Goal: Task Accomplishment & Management: Complete application form

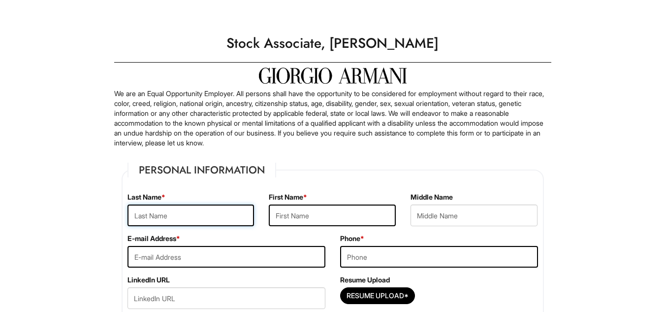
click at [149, 218] on input "text" at bounding box center [190, 215] width 127 height 22
type input "[PERSON_NAME]"
click at [344, 211] on input "text" at bounding box center [332, 215] width 127 height 22
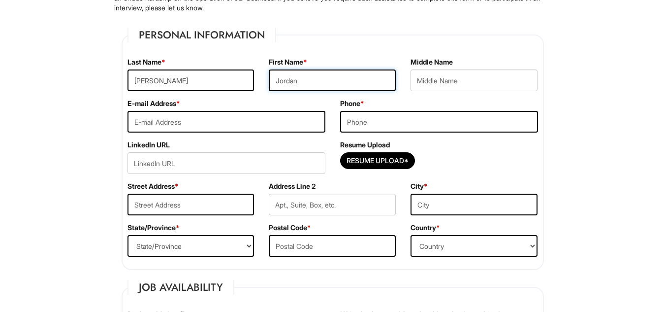
scroll to position [135, 0]
type input "Jordan"
click at [267, 122] on input "email" at bounding box center [226, 121] width 198 height 22
type input "[EMAIL_ADDRESS][DOMAIN_NAME]"
click at [396, 119] on input "tel" at bounding box center [439, 121] width 198 height 22
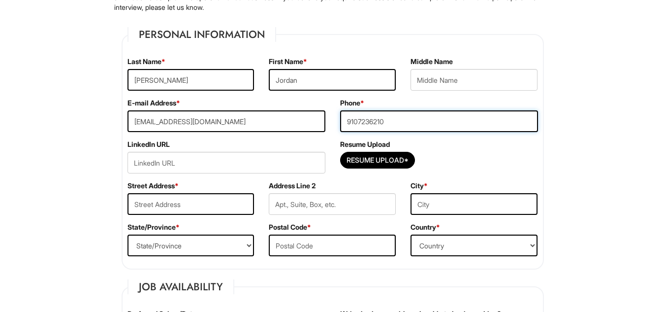
type input "9107236210"
click at [206, 208] on input "text" at bounding box center [190, 204] width 127 height 22
type input "3"
type input "2108 Flagler"
click at [473, 196] on input "text" at bounding box center [473, 204] width 127 height 22
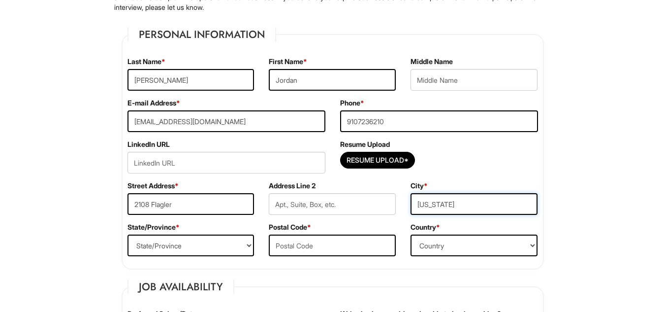
type input "[US_STATE]"
click at [228, 239] on select "State/Province [US_STATE] [US_STATE] [US_STATE] [US_STATE] [US_STATE] [US_STATE…" at bounding box center [190, 245] width 127 height 22
select select "DC"
click at [127, 234] on select "State/Province [US_STATE] [US_STATE] [US_STATE] [US_STATE] [US_STATE] [US_STATE…" at bounding box center [190, 245] width 127 height 22
click at [317, 241] on input "text" at bounding box center [332, 245] width 127 height 22
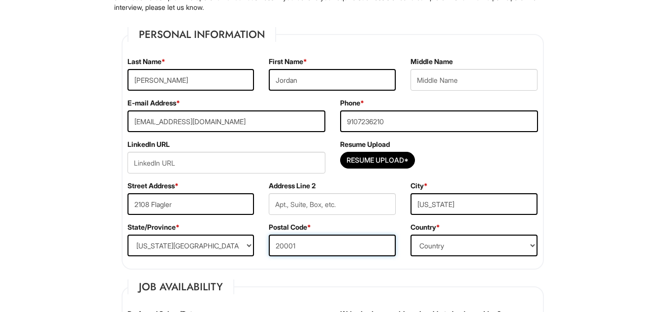
type input "20001"
click at [439, 249] on select "Country [GEOGRAPHIC_DATA] [GEOGRAPHIC_DATA] [GEOGRAPHIC_DATA] [US_STATE] [GEOGR…" at bounding box center [473, 245] width 127 height 22
select select "[GEOGRAPHIC_DATA]"
click at [410, 234] on select "Country [GEOGRAPHIC_DATA] [GEOGRAPHIC_DATA] [GEOGRAPHIC_DATA] [US_STATE] [GEOGR…" at bounding box center [473, 245] width 127 height 22
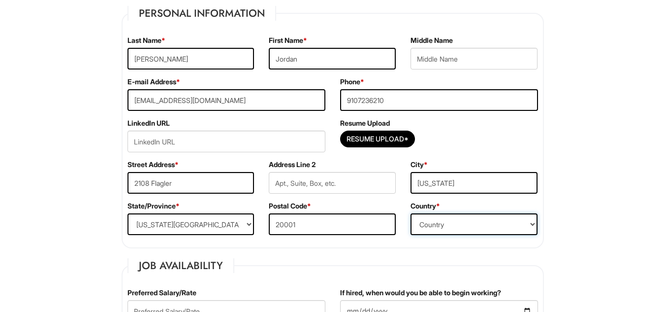
scroll to position [157, 0]
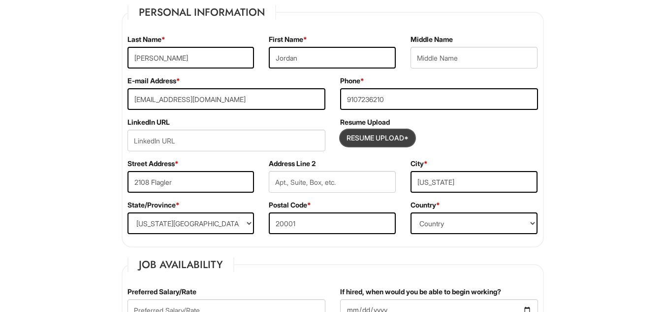
click at [403, 136] on input "Resume Upload*" at bounding box center [378, 138] width 74 height 16
type input "C:\fakepath\[PERSON_NAME] Leadership Resume (2).pdf"
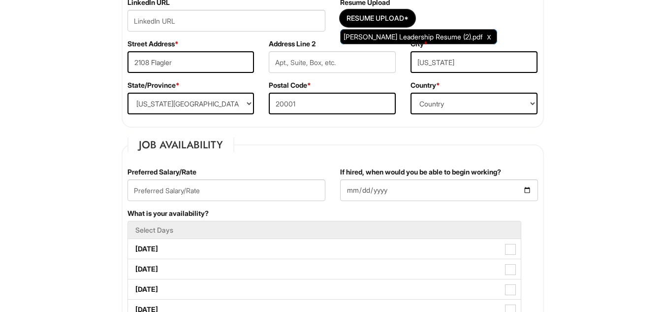
scroll to position [286, 0]
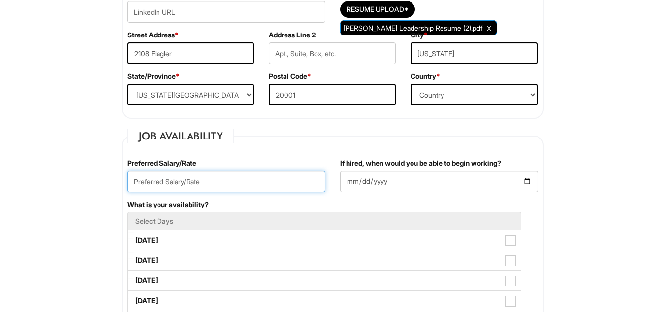
click at [295, 177] on input "text" at bounding box center [226, 181] width 198 height 22
type input "$19.00"
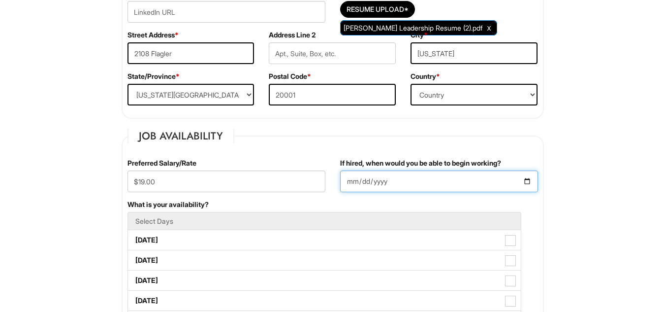
click at [389, 185] on input "If hired, when would you be able to begin working?" at bounding box center [439, 181] width 198 height 22
click at [356, 184] on input "If hired, when would you be able to begin working?" at bounding box center [439, 181] width 198 height 22
type input "[DATE]"
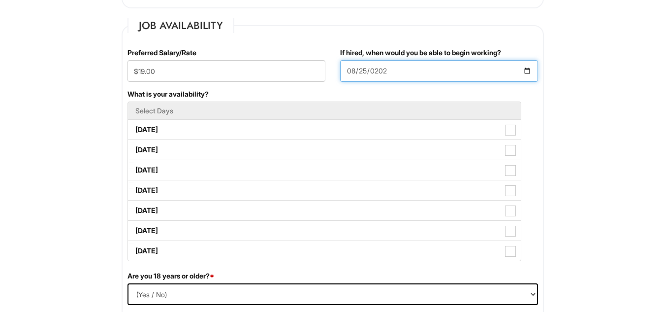
scroll to position [399, 0]
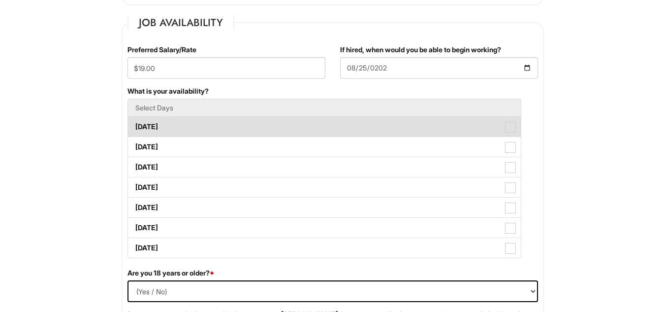
click at [208, 129] on label "[DATE]" at bounding box center [324, 127] width 393 height 20
click at [134, 125] on Available_Monday "[DATE]" at bounding box center [131, 122] width 6 height 6
checkbox Available_Monday "true"
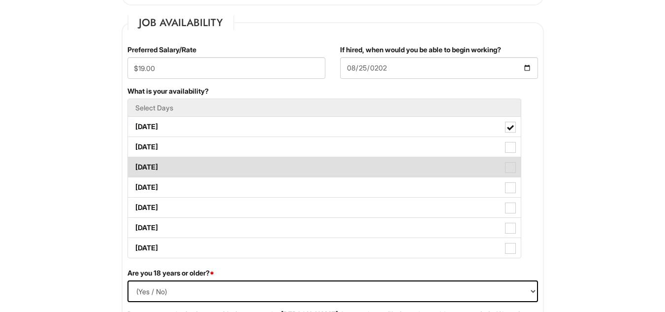
drag, startPoint x: 200, startPoint y: 151, endPoint x: 198, endPoint y: 165, distance: 14.4
click at [198, 165] on ul "Select Days [DATE] [DATE] [DATE] [DATE] [DATE] [DATE] [DATE]" at bounding box center [324, 177] width 394 height 159
click at [198, 165] on label "[DATE]" at bounding box center [324, 167] width 393 height 20
click at [134, 165] on Available_Wednesday "[DATE]" at bounding box center [131, 162] width 6 height 6
checkbox Available_Wednesday "true"
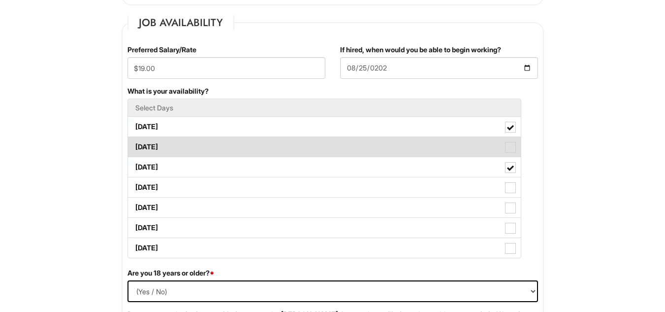
click at [206, 154] on label "[DATE]" at bounding box center [324, 147] width 393 height 20
click at [134, 145] on Available_Tuesday "[DATE]" at bounding box center [131, 142] width 6 height 6
checkbox Available_Tuesday "true"
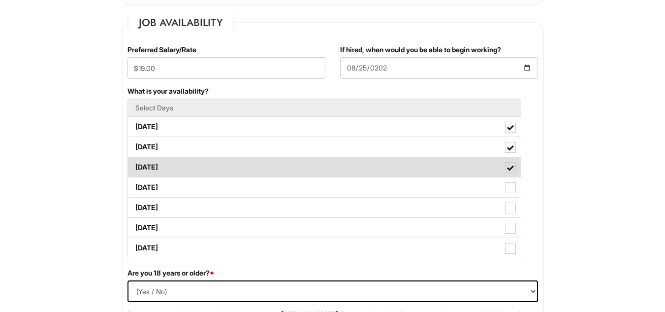
click at [186, 167] on label "[DATE]" at bounding box center [324, 167] width 393 height 20
click at [134, 165] on Available_Wednesday "[DATE]" at bounding box center [131, 162] width 6 height 6
click at [183, 169] on label "[DATE]" at bounding box center [324, 167] width 393 height 20
click at [134, 165] on Available_Wednesday "[DATE]" at bounding box center [131, 162] width 6 height 6
checkbox Available_Wednesday "true"
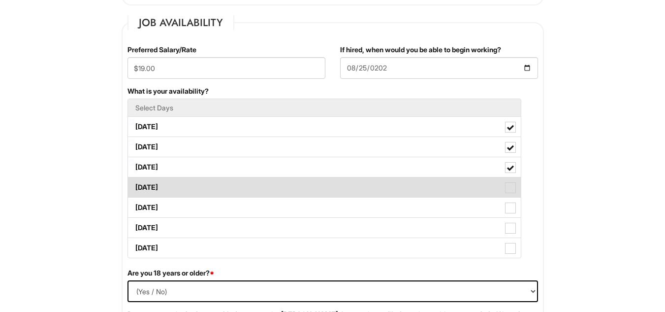
click at [181, 187] on label "[DATE]" at bounding box center [324, 187] width 393 height 20
click at [134, 186] on Available_Thursday "[DATE]" at bounding box center [131, 182] width 6 height 6
checkbox Available_Thursday "true"
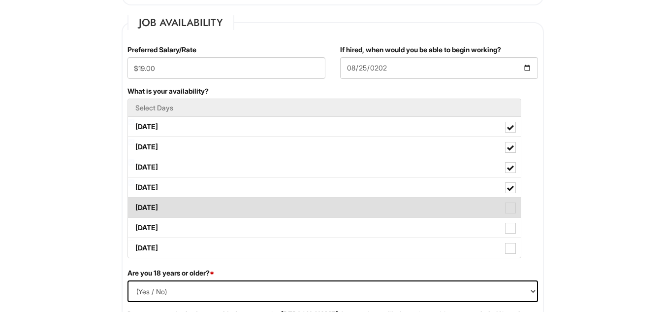
click at [174, 204] on label "[DATE]" at bounding box center [324, 207] width 393 height 20
click at [134, 204] on Available_Friday "[DATE]" at bounding box center [131, 202] width 6 height 6
checkbox Available_Friday "true"
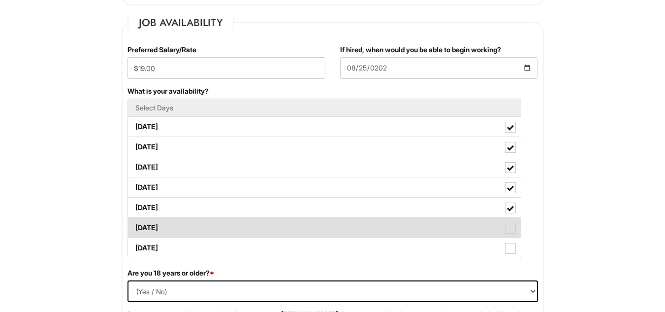
click at [171, 219] on label "[DATE]" at bounding box center [324, 228] width 393 height 20
click at [134, 219] on Available_Saturday "[DATE]" at bounding box center [131, 222] width 6 height 6
checkbox Available_Saturday "true"
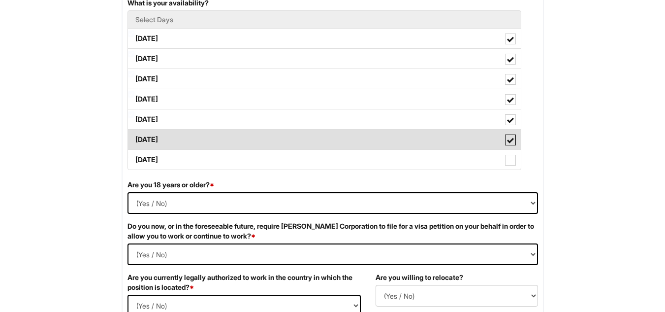
scroll to position [501, 0]
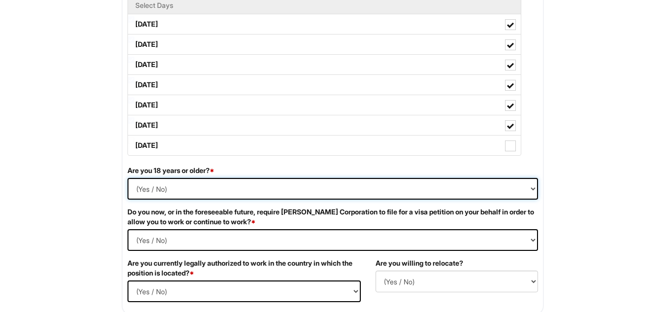
click at [145, 185] on select "(Yes / No) Yes No" at bounding box center [332, 189] width 410 height 22
select select "Yes"
click at [127, 178] on select "(Yes / No) Yes No" at bounding box center [332, 189] width 410 height 22
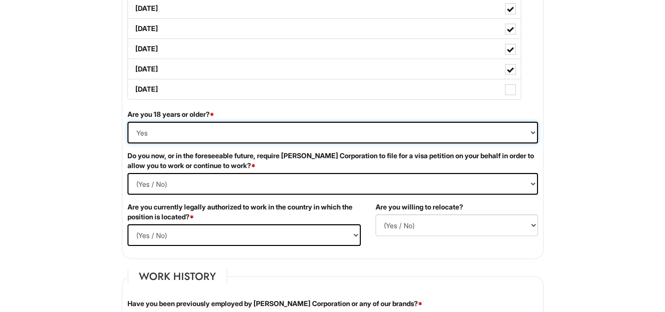
scroll to position [570, 0]
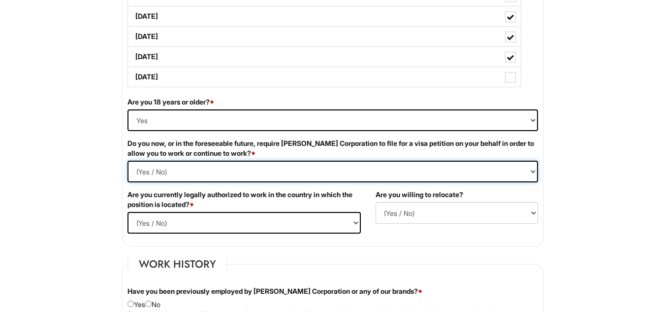
click at [200, 171] on Required "(Yes / No) Yes No" at bounding box center [332, 171] width 410 height 22
select Required "No"
click at [127, 160] on Required "(Yes / No) Yes No" at bounding box center [332, 171] width 410 height 22
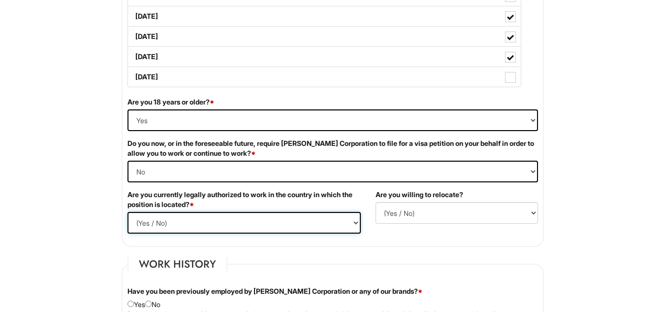
click at [196, 222] on select "(Yes / No) Yes No" at bounding box center [243, 223] width 233 height 22
select select "Yes"
click at [127, 212] on select "(Yes / No) Yes No" at bounding box center [243, 223] width 233 height 22
click at [427, 201] on div "Are you willing to relocate? (Yes / No) No Yes" at bounding box center [456, 209] width 177 height 41
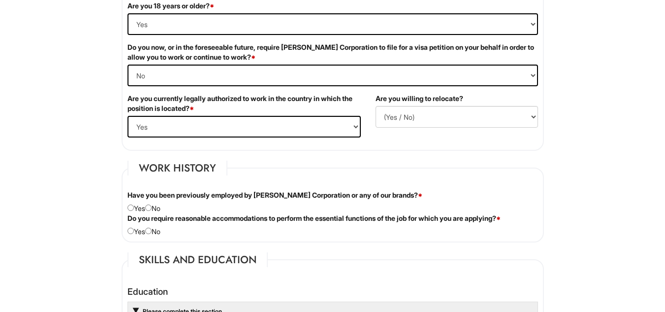
scroll to position [666, 0]
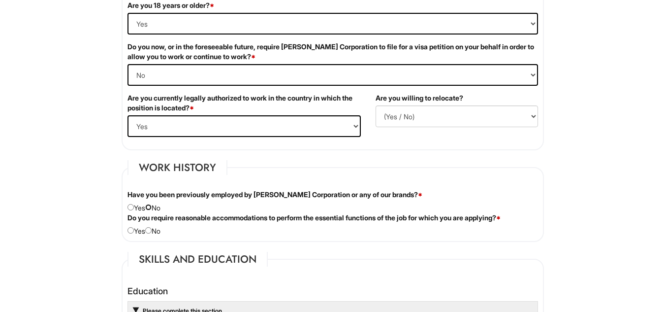
click at [152, 206] on input "radio" at bounding box center [148, 207] width 6 height 6
radio input "true"
click at [152, 230] on input "radio" at bounding box center [148, 230] width 6 height 6
radio input "true"
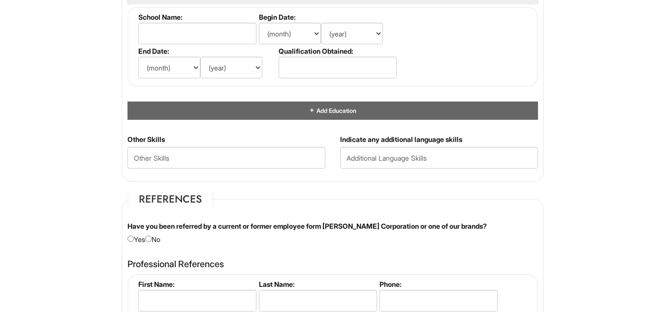
scroll to position [982, 0]
click at [152, 235] on input "radio" at bounding box center [148, 238] width 6 height 6
radio input "true"
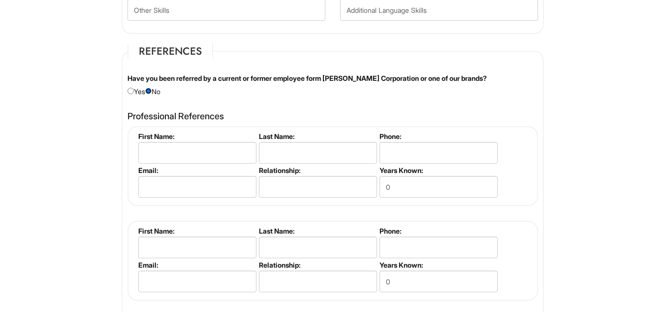
scroll to position [1127, 0]
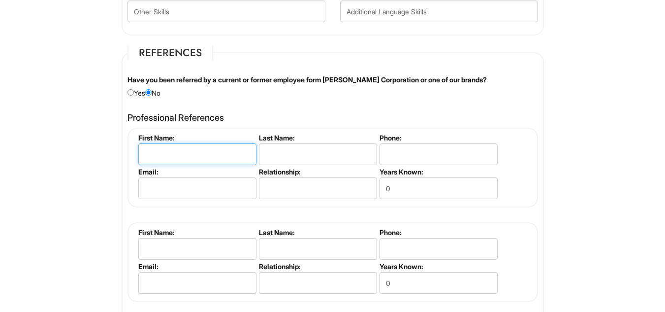
click at [219, 150] on input "text" at bounding box center [197, 154] width 118 height 22
type input "J"
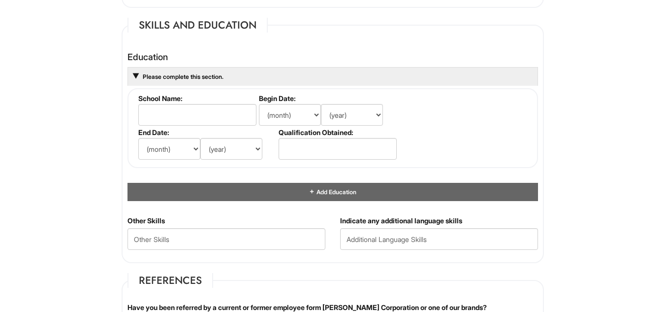
scroll to position [901, 0]
click at [233, 121] on input "text" at bounding box center [197, 114] width 118 height 22
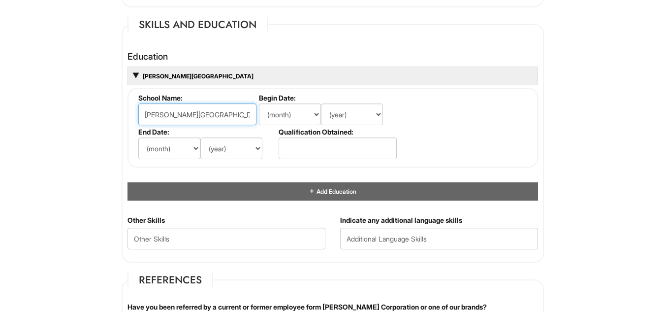
type input "[PERSON_NAME][GEOGRAPHIC_DATA]"
click at [315, 111] on select "(month) Jan Feb Mar Apr May Jun [DATE] Aug Sep Oct Nov Dec" at bounding box center [290, 114] width 62 height 22
click at [259, 103] on select "(month) Jan Feb Mar Apr May Jun [DATE] Aug Sep Oct Nov Dec" at bounding box center [290, 114] width 62 height 22
click at [315, 117] on select "(month) Jan Feb Mar Apr May Jun [DATE] Aug Sep Oct Nov Dec" at bounding box center [290, 114] width 62 height 22
select select "8"
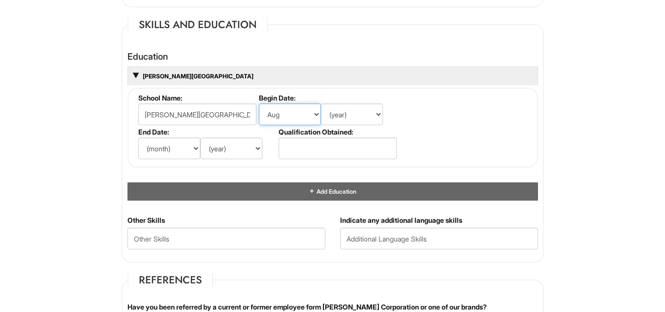
click at [259, 103] on select "(month) Jan Feb Mar Apr May Jun [DATE] Aug Sep Oct Nov Dec" at bounding box center [290, 114] width 62 height 22
click at [356, 119] on select "(year) 2029 2028 2027 2026 2025 2024 2023 2022 2021 2020 2019 2018 2017 2016 20…" at bounding box center [352, 114] width 62 height 22
select select "2024"
click at [321, 103] on select "(year) 2029 2028 2027 2026 2025 2024 2023 2022 2021 2020 2019 2018 2017 2016 20…" at bounding box center [352, 114] width 62 height 22
click at [193, 147] on select "(month) Jan Feb Mar Apr May Jun [DATE] Aug Sep Oct Nov Dec" at bounding box center [169, 148] width 62 height 22
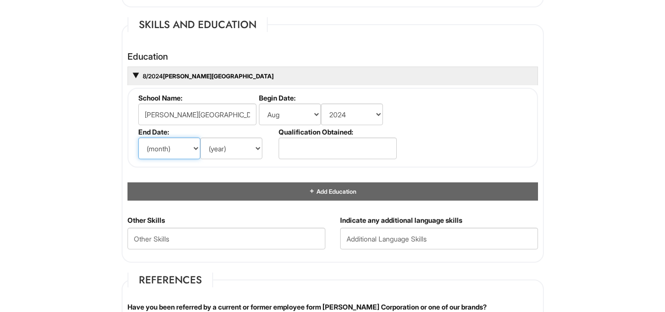
select select "12"
click at [138, 137] on select "(month) Jan Feb Mar Apr May Jun [DATE] Aug Sep Oct Nov Dec" at bounding box center [169, 148] width 62 height 22
click at [254, 148] on select "(year) 2029 2028 2027 2026 2025 2024 2023 2022 2021 2020 2019 2018 2017 2016 20…" at bounding box center [231, 148] width 62 height 22
select select "2027"
click at [200, 137] on select "(year) 2029 2028 2027 2026 2025 2024 2023 2022 2021 2020 2019 2018 2017 2016 20…" at bounding box center [231, 148] width 62 height 22
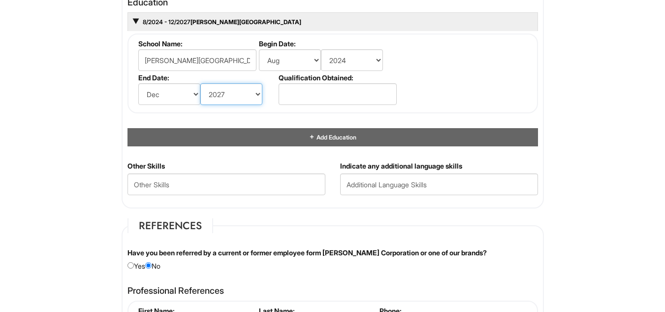
scroll to position [956, 0]
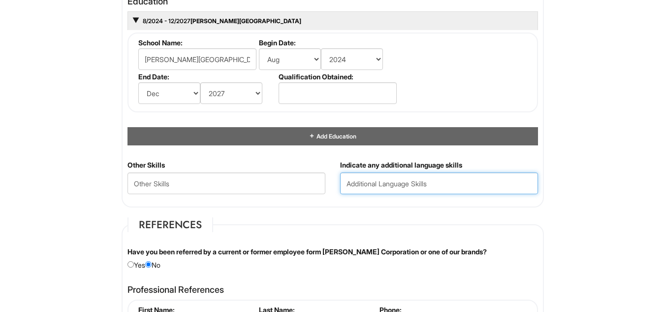
click at [395, 184] on input "text" at bounding box center [439, 183] width 198 height 22
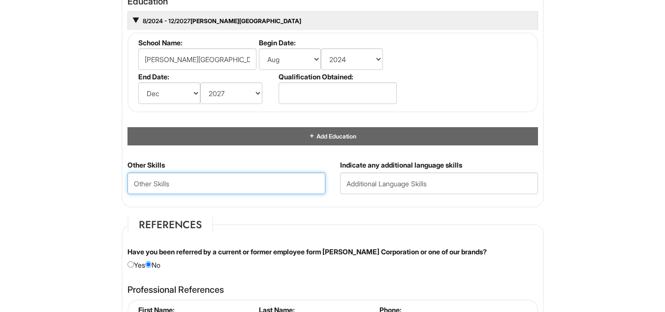
click at [266, 182] on Skills "text" at bounding box center [226, 183] width 198 height 22
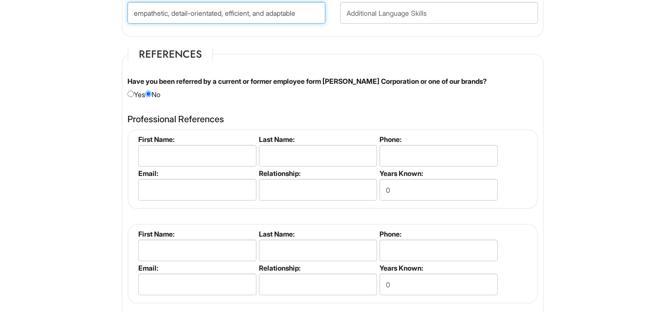
scroll to position [1127, 0]
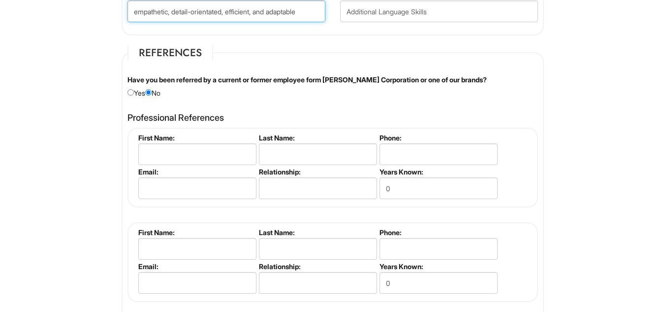
type Skills "empathetic, detail-orientated, efficient, and adaptable"
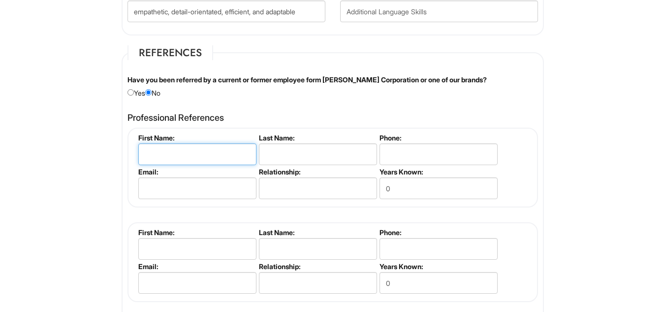
click at [188, 145] on input "text" at bounding box center [197, 154] width 118 height 22
type input "Levar"
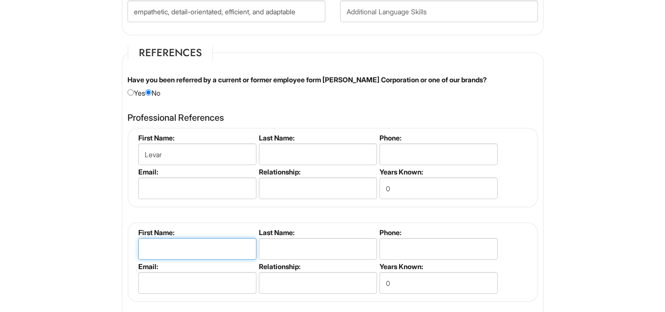
click at [160, 250] on input "text" at bounding box center [197, 249] width 118 height 22
type input "j"
type input "[PERSON_NAME]"
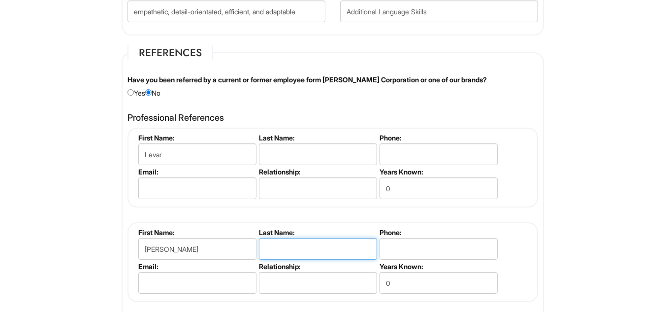
click at [324, 244] on input "text" at bounding box center [318, 249] width 118 height 22
type input "[PERSON_NAME]"
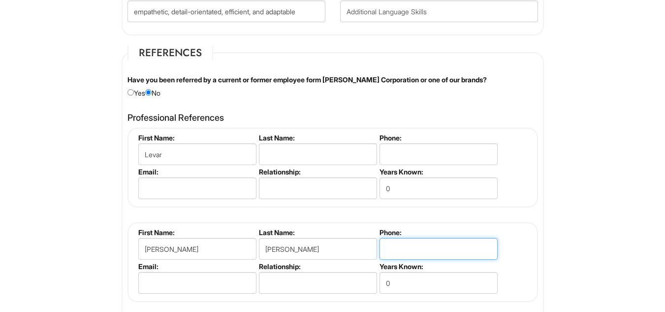
click at [422, 247] on input "tel" at bounding box center [438, 249] width 118 height 22
type input "9102241456"
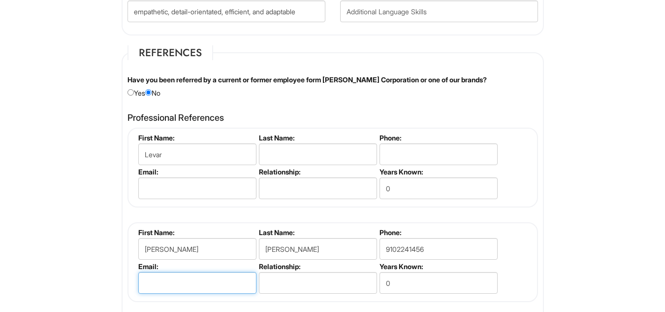
click at [163, 282] on input "email" at bounding box center [197, 283] width 118 height 22
type input "m"
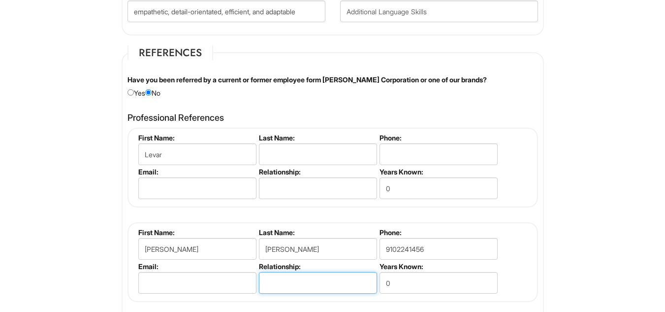
click at [294, 278] on input "text" at bounding box center [318, 283] width 118 height 22
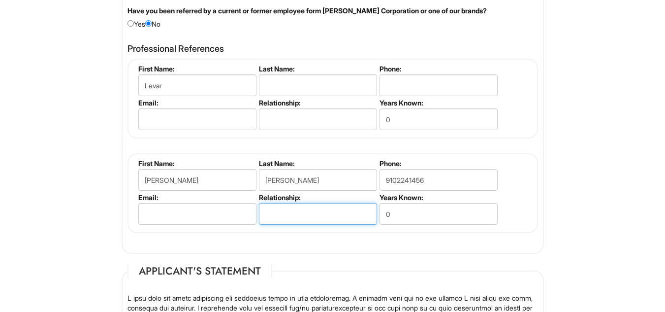
scroll to position [1197, 0]
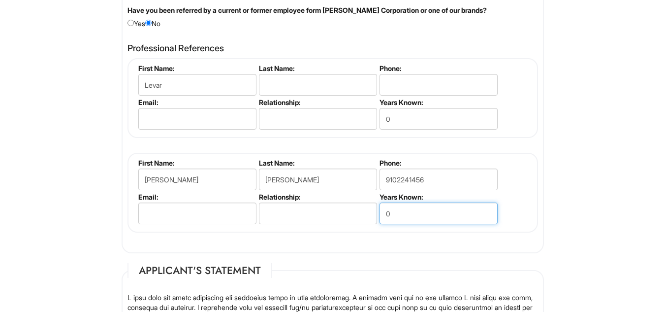
click at [424, 215] on input "0" at bounding box center [438, 213] width 118 height 22
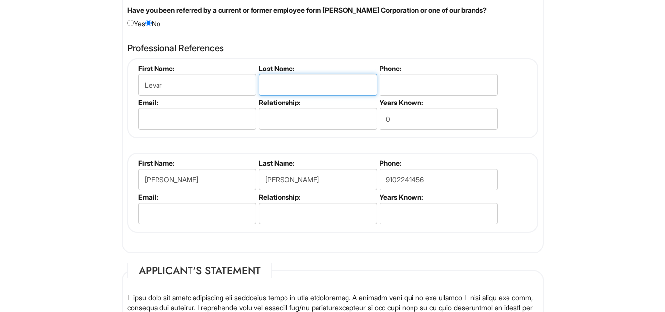
click at [312, 80] on input "text" at bounding box center [318, 85] width 118 height 22
